Goal: Task Accomplishment & Management: Manage account settings

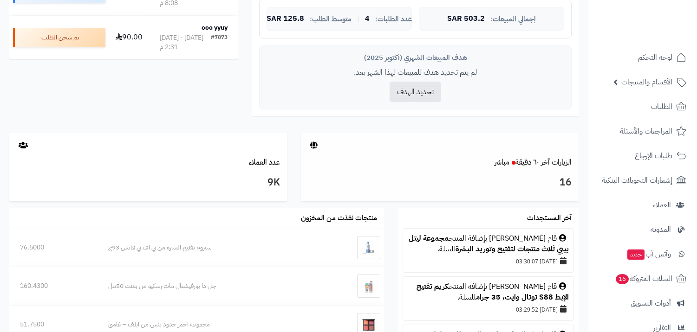
scroll to position [361, 0]
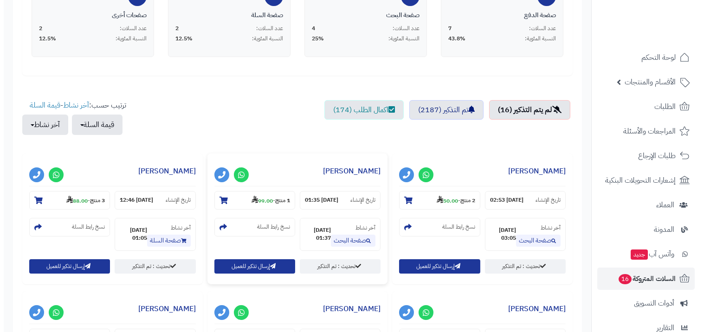
scroll to position [309, 0]
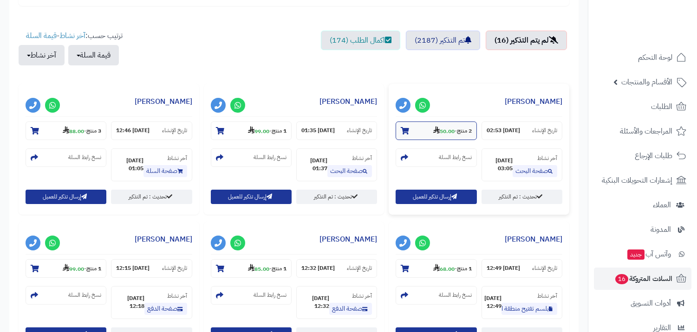
click at [439, 128] on strong "50.00" at bounding box center [443, 131] width 21 height 8
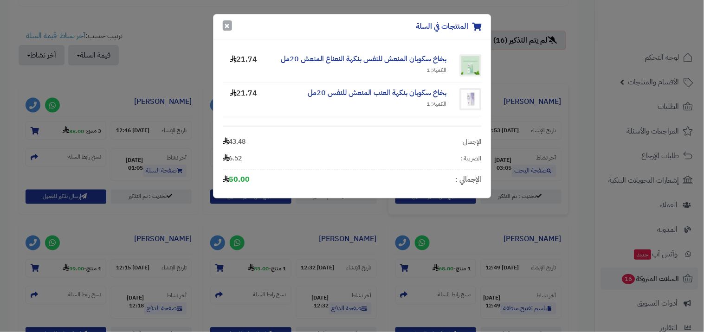
click at [230, 26] on button "×" at bounding box center [227, 25] width 9 height 10
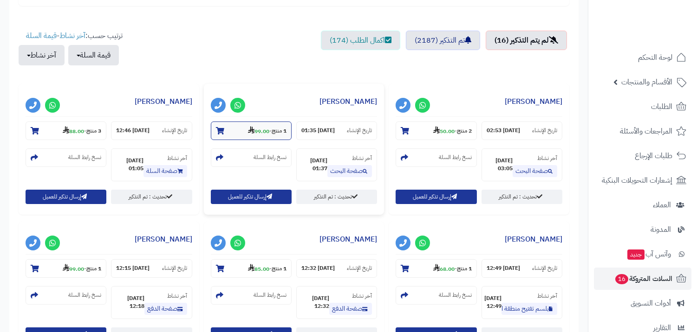
click at [273, 137] on section "1 منتج - 99.00" at bounding box center [251, 131] width 81 height 19
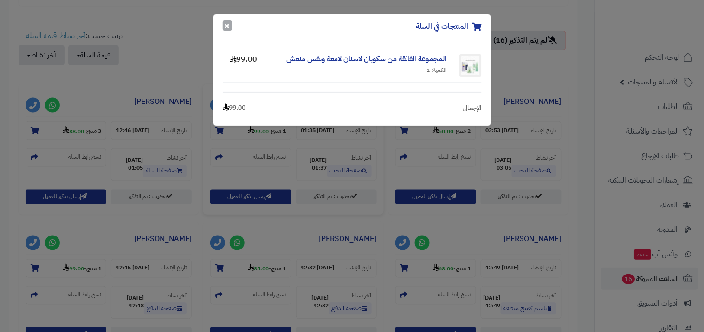
click at [232, 25] on div "المنتجات في السلة ×" at bounding box center [353, 26] width 278 height 25
click at [72, 133] on div "المنتجات في السلة × المجموعة الفائقة من سكوبان لاسنان لامعة ونفس منعش الكمية: 1…" at bounding box center [352, 166] width 704 height 332
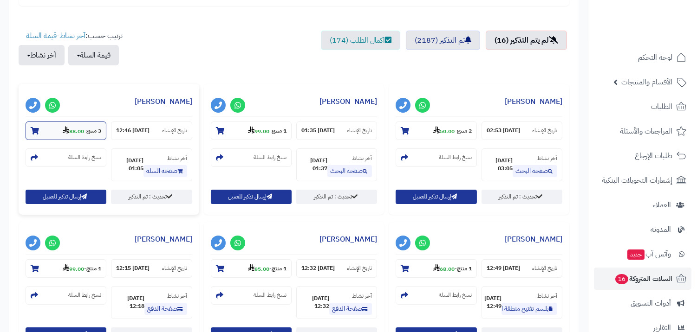
click at [90, 128] on strong "3 منتج" at bounding box center [93, 131] width 15 height 8
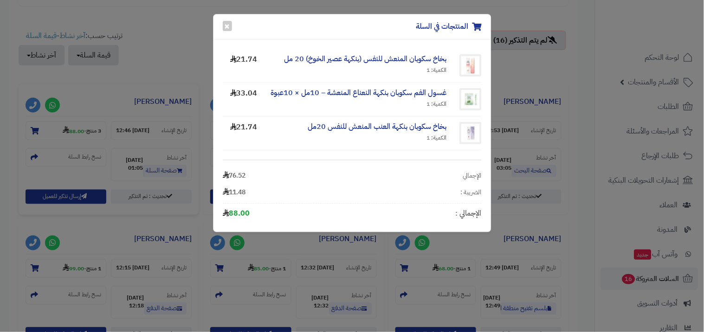
click at [233, 28] on div "المنتجات في السلة ×" at bounding box center [353, 26] width 278 height 25
click at [229, 27] on button "×" at bounding box center [227, 25] width 9 height 10
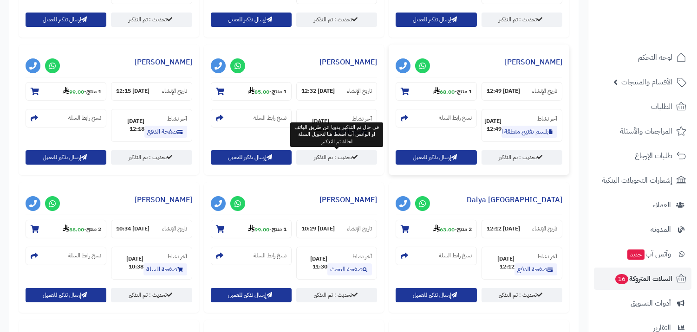
scroll to position [516, 0]
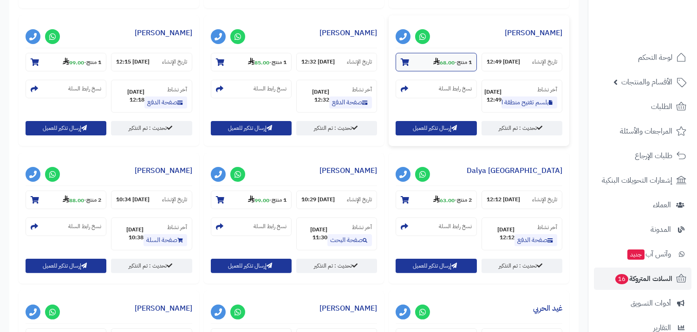
click at [457, 61] on strong "1 منتج" at bounding box center [464, 63] width 15 height 8
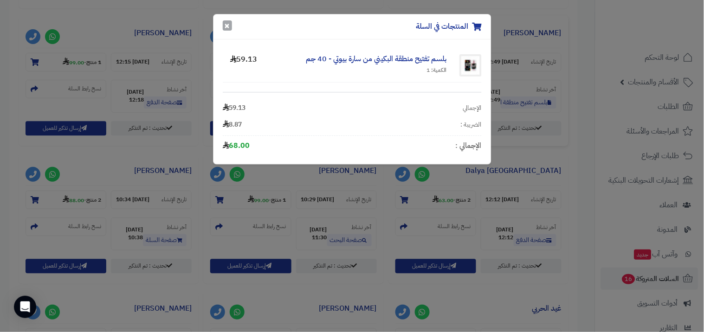
click at [230, 26] on button "×" at bounding box center [227, 25] width 9 height 10
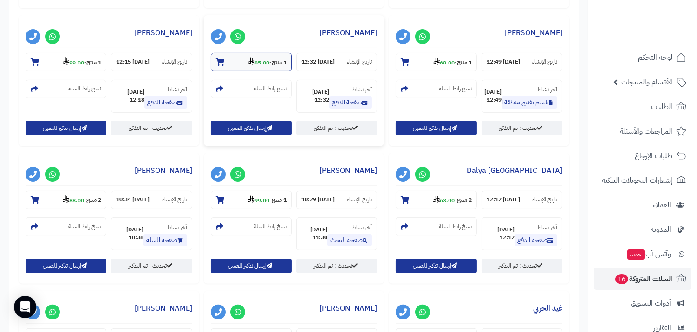
click at [231, 59] on section "1 منتج - 85.00" at bounding box center [251, 62] width 81 height 19
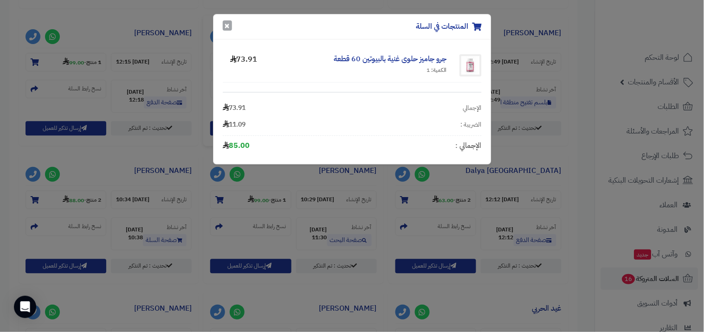
click at [228, 27] on button "×" at bounding box center [227, 25] width 9 height 10
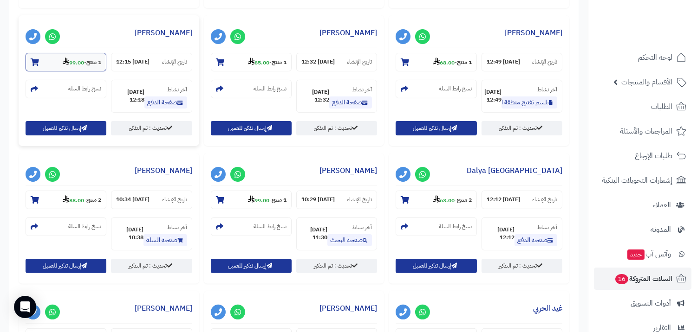
click at [83, 64] on small "1 منتج - 99.00" at bounding box center [82, 62] width 39 height 9
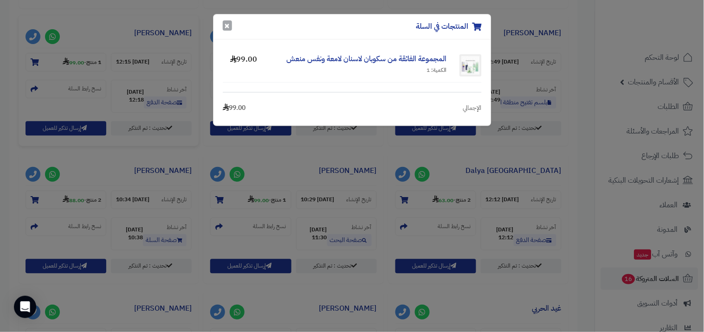
click at [228, 27] on button "×" at bounding box center [227, 25] width 9 height 10
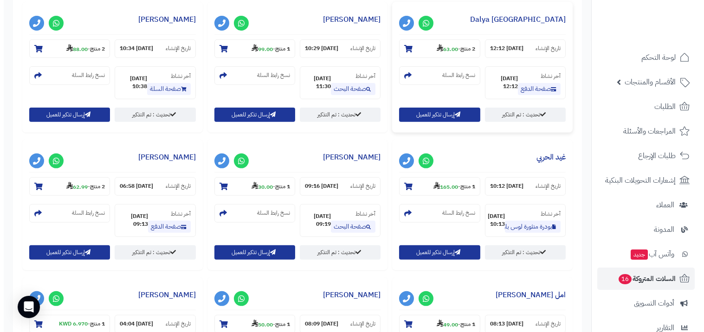
scroll to position [671, 0]
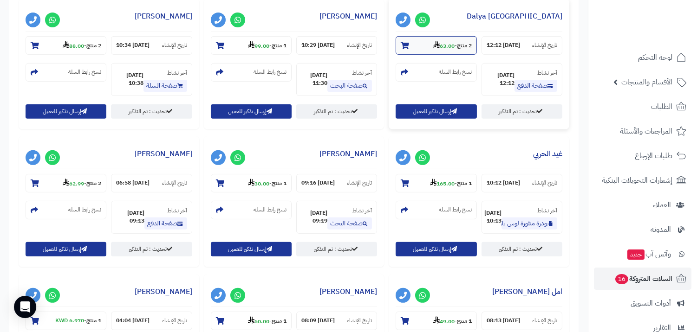
click at [433, 48] on strong "63.00" at bounding box center [443, 46] width 21 height 8
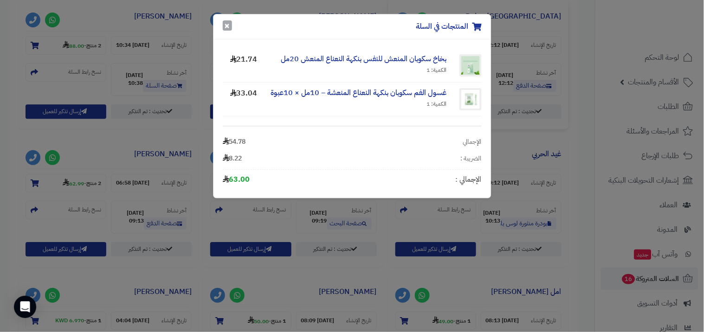
click at [228, 26] on button "×" at bounding box center [227, 25] width 9 height 10
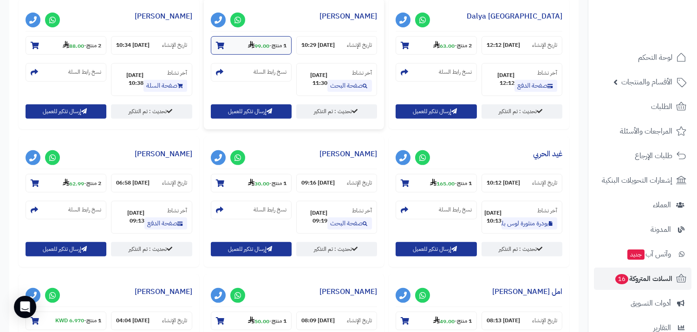
click at [272, 46] on strong "1 منتج" at bounding box center [279, 46] width 15 height 8
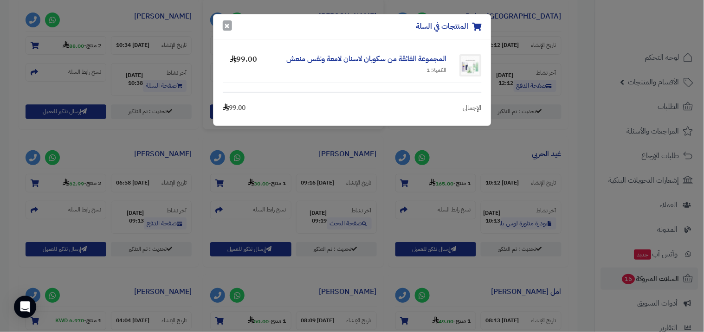
click at [226, 29] on button "×" at bounding box center [227, 25] width 9 height 10
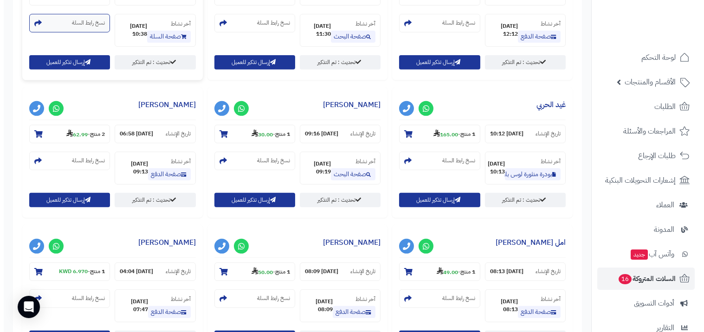
scroll to position [722, 0]
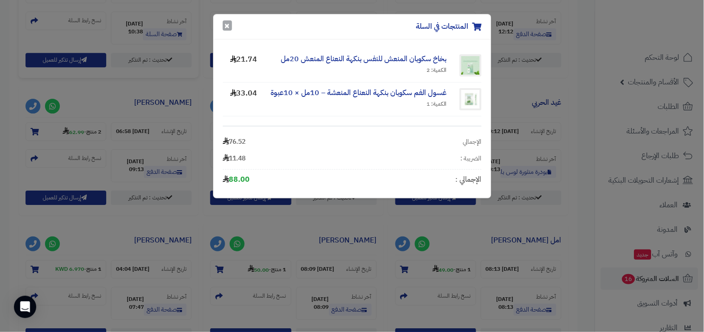
click at [228, 26] on button "×" at bounding box center [227, 25] width 9 height 10
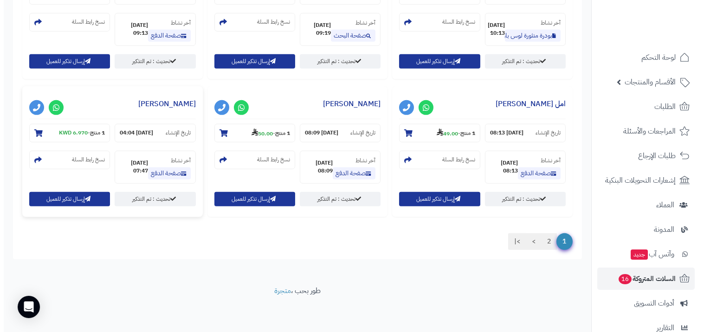
scroll to position [997, 0]
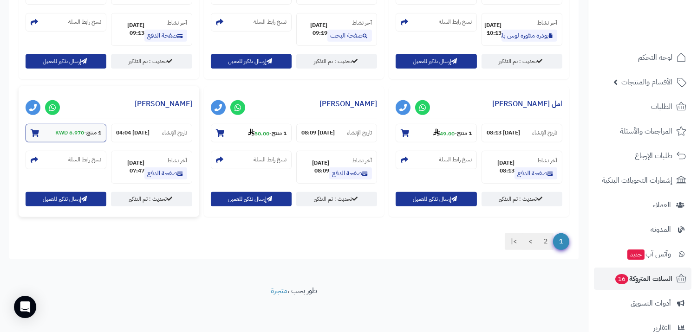
click at [85, 142] on section "1 منتج - 6.970 KWD" at bounding box center [66, 133] width 81 height 19
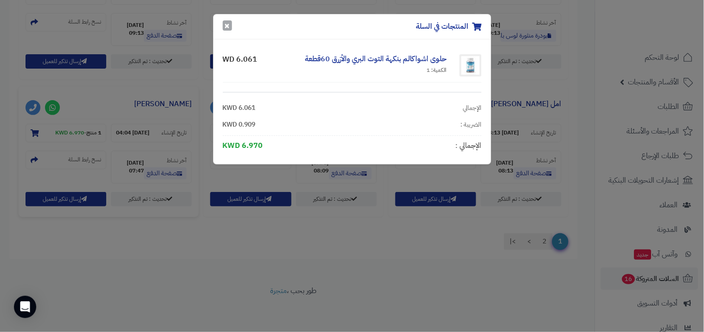
click at [231, 28] on button "×" at bounding box center [227, 25] width 9 height 10
